Goal: Check status

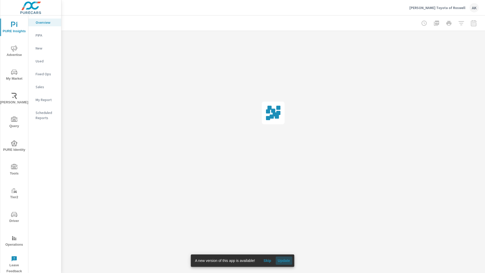
click at [285, 262] on span "Update" at bounding box center [284, 261] width 12 height 5
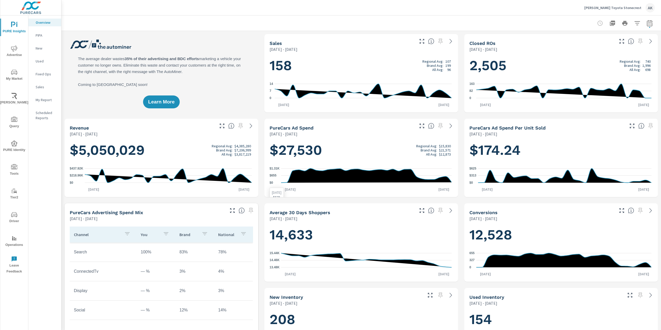
scroll to position [0, 0]
